Goal: Information Seeking & Learning: Learn about a topic

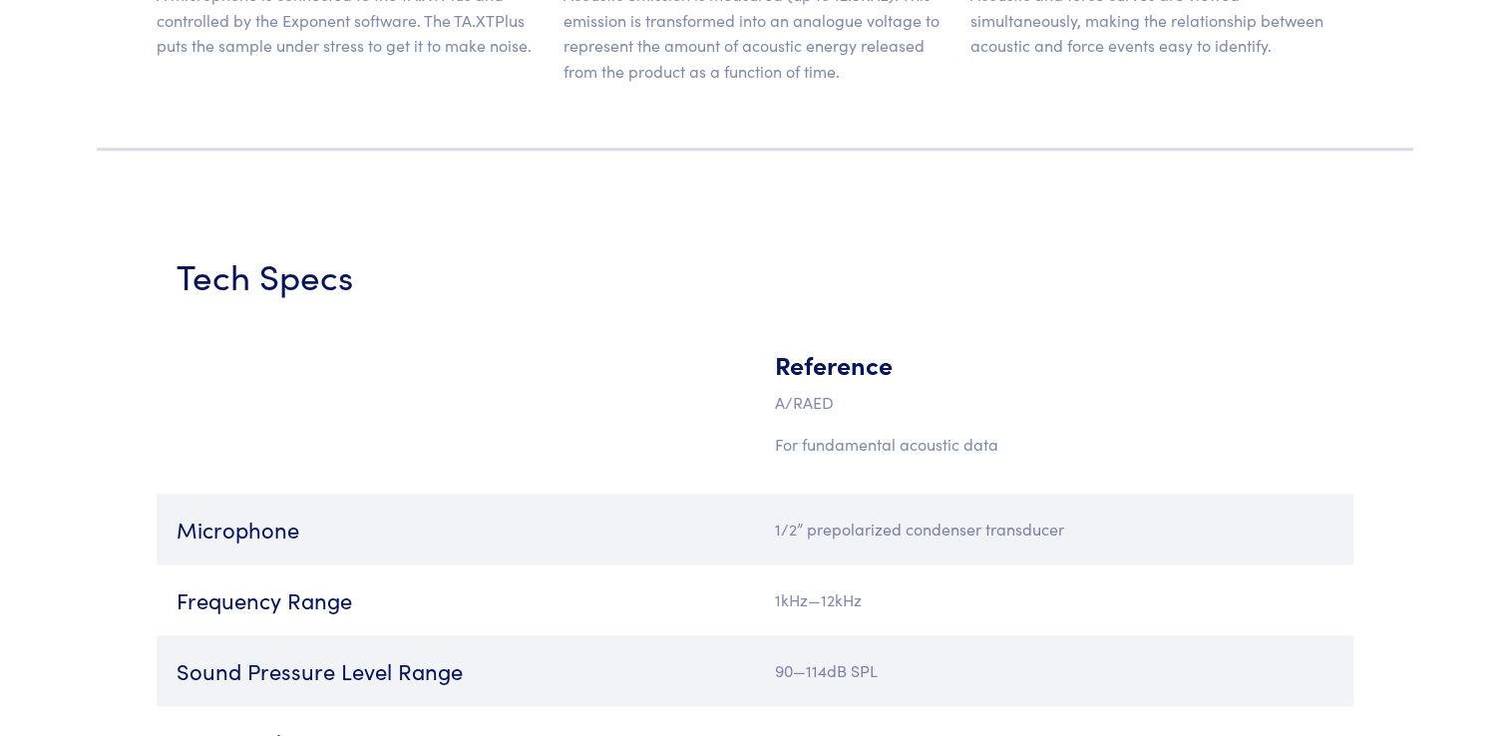
scroll to position [2459, 0]
click at [814, 446] on p "For fundamental acoustic data" at bounding box center [1014, 444] width 479 height 26
click at [812, 400] on p "A/RAED" at bounding box center [1014, 402] width 479 height 26
drag, startPoint x: 812, startPoint y: 400, endPoint x: 814, endPoint y: 368, distance: 32.0
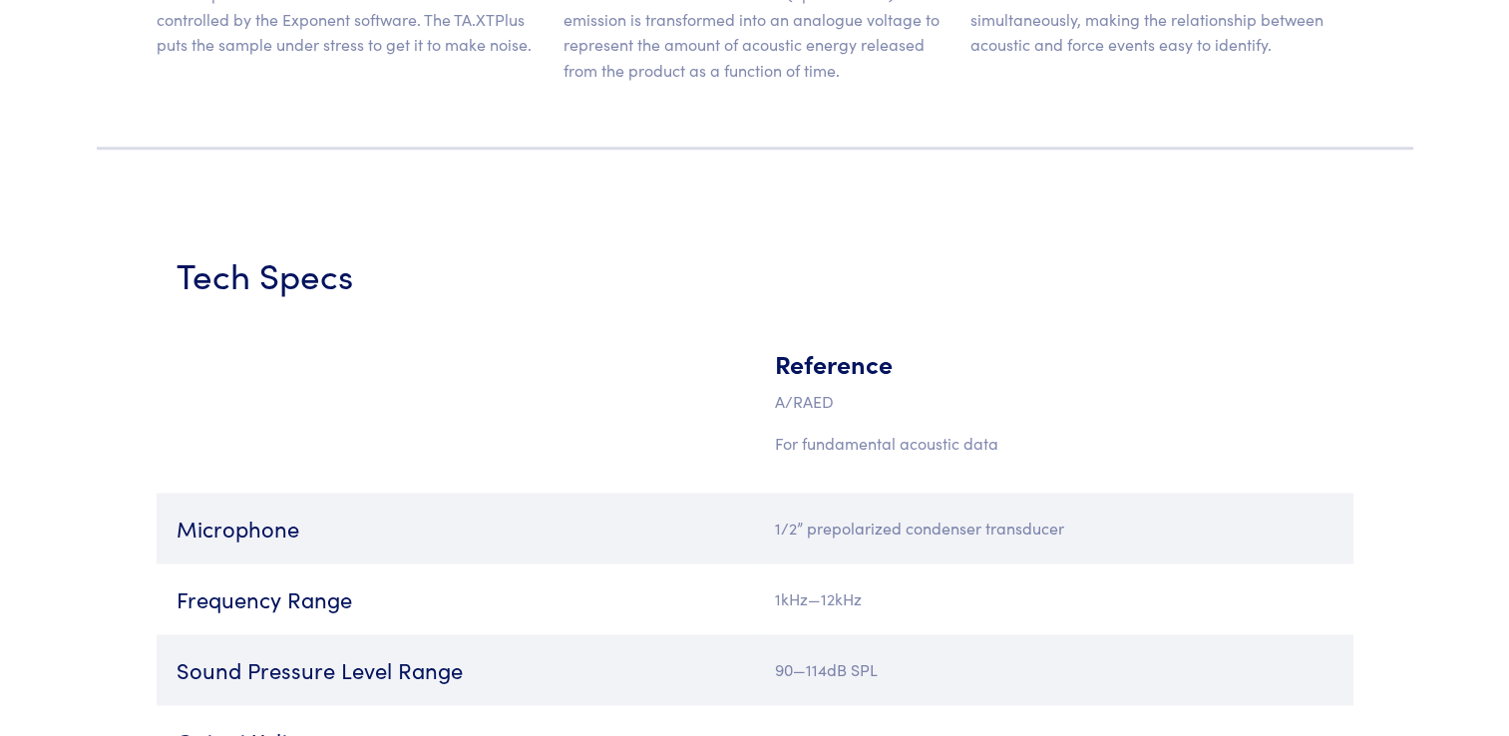
click at [814, 368] on h5 "Reference" at bounding box center [1014, 363] width 479 height 35
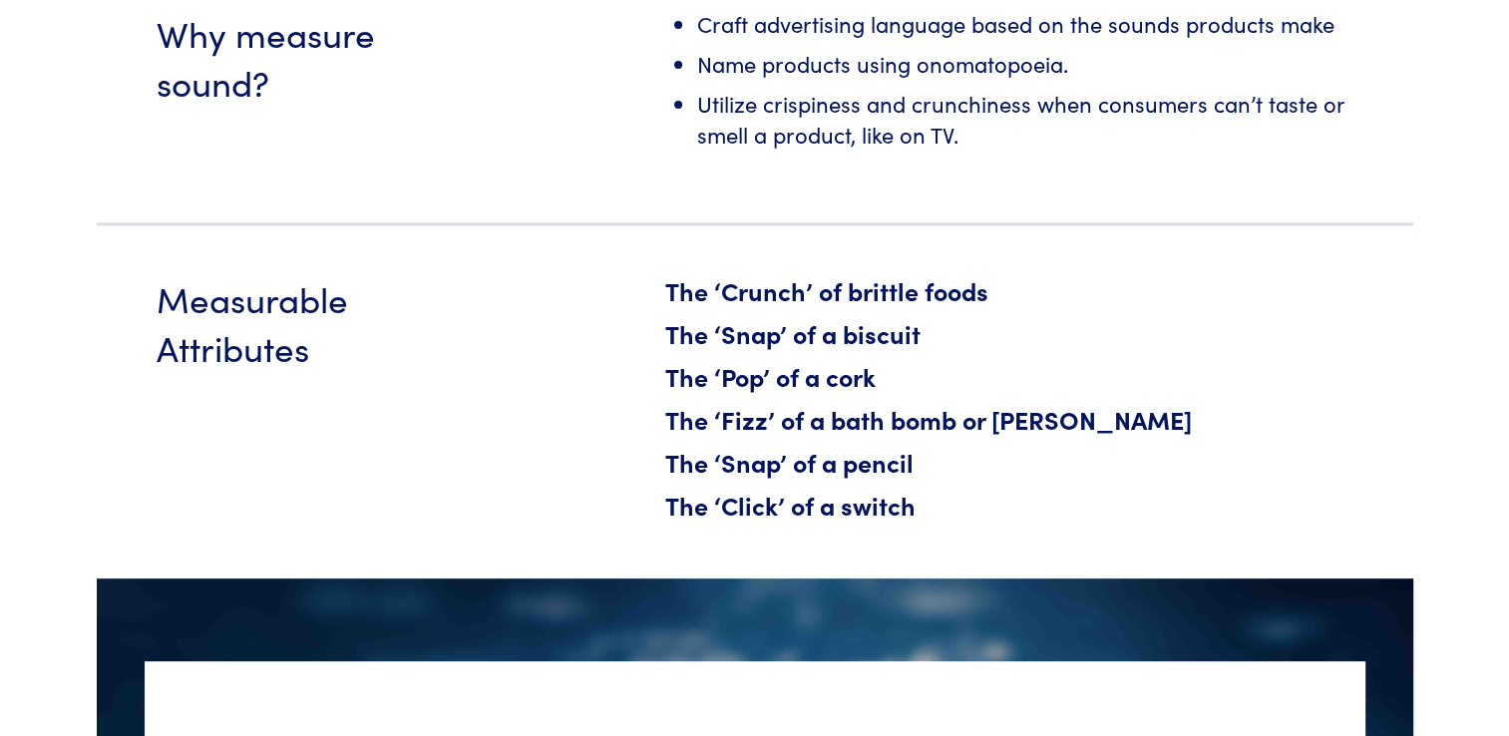
scroll to position [702, 0]
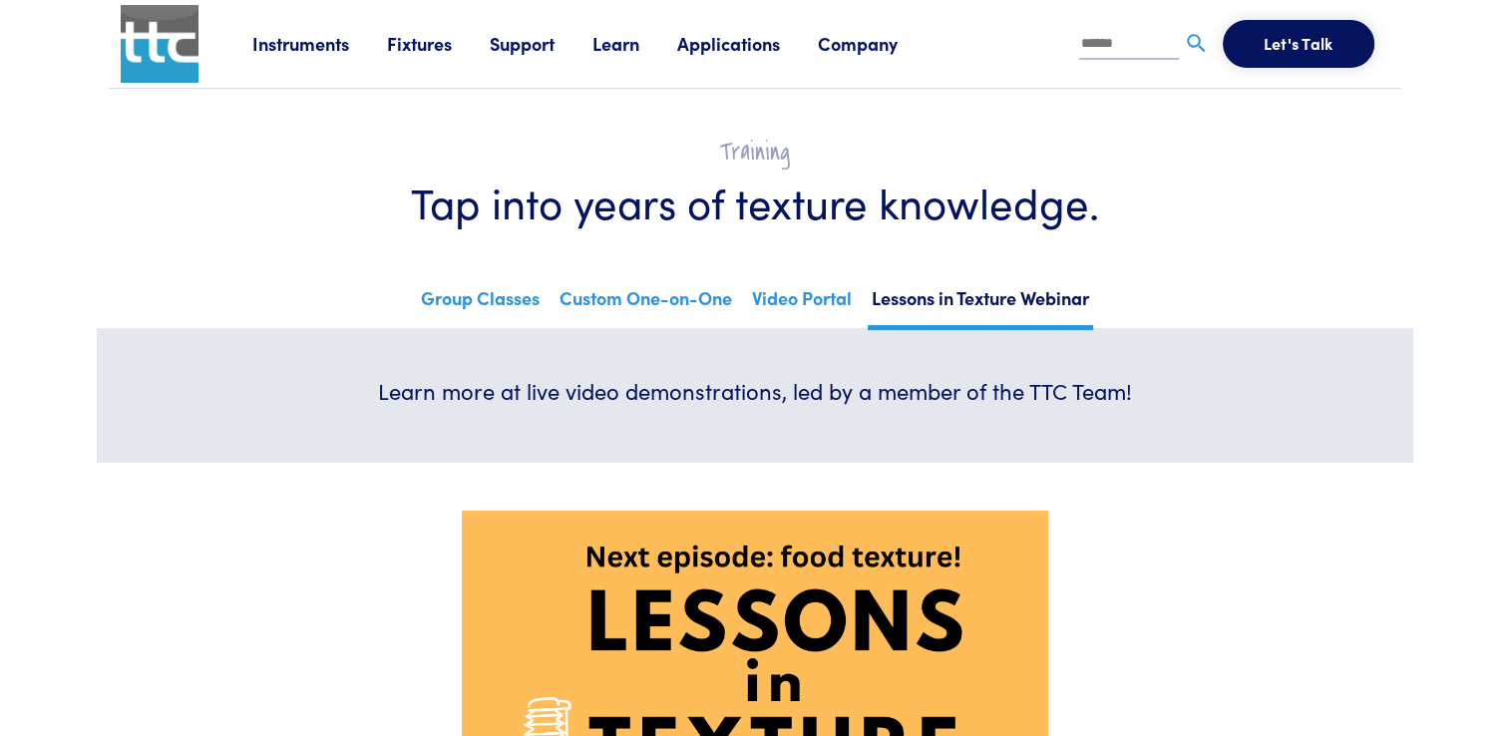
click at [626, 41] on link "Learn" at bounding box center [634, 43] width 85 height 25
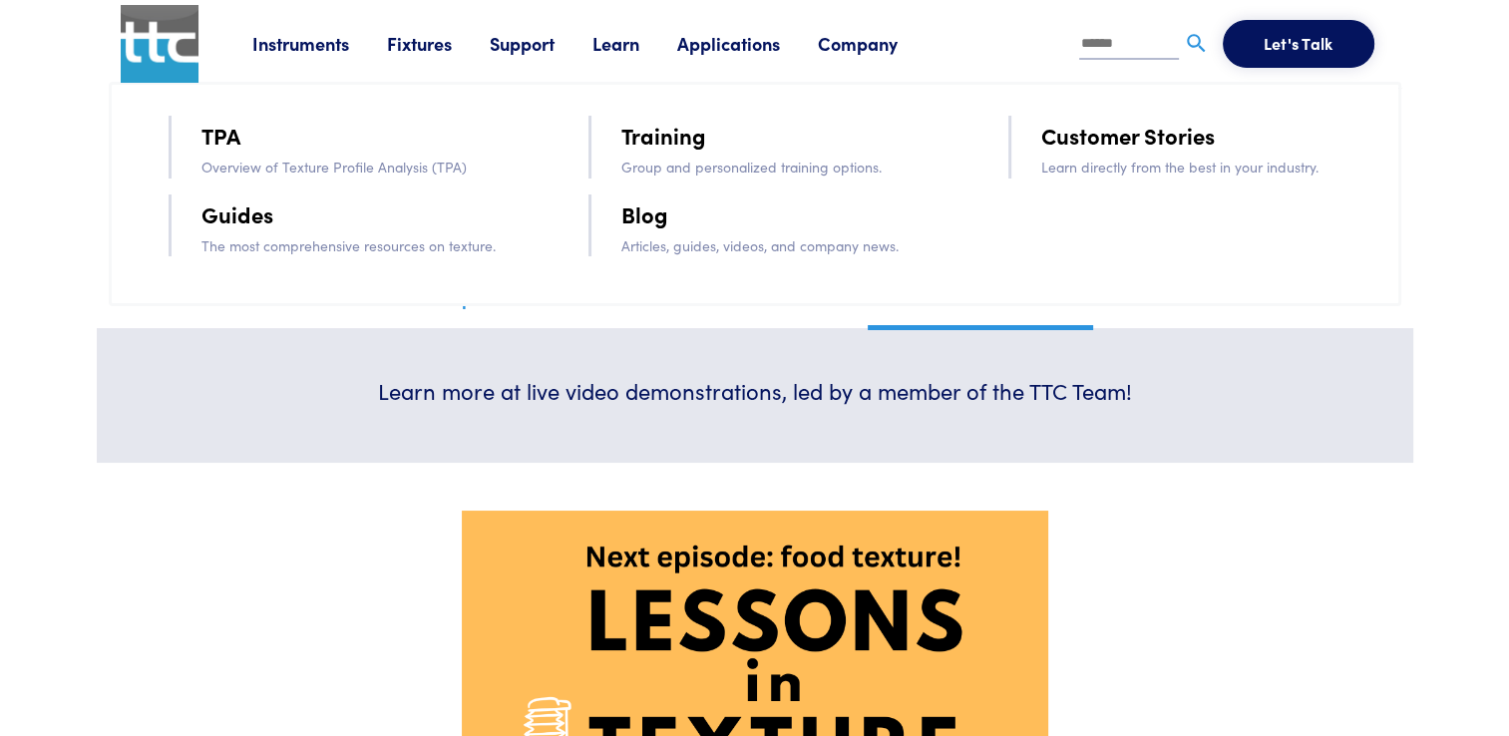
click at [255, 216] on link "Guides" at bounding box center [237, 213] width 72 height 35
